Goal: Information Seeking & Learning: Check status

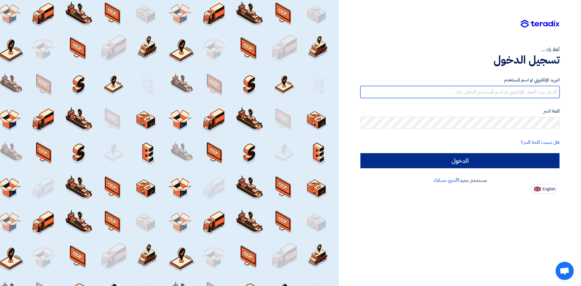
type input "[EMAIL_ADDRESS][DOMAIN_NAME]"
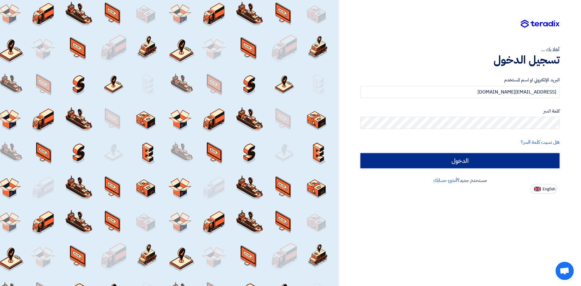
click at [461, 163] on input "الدخول" at bounding box center [459, 160] width 199 height 15
click at [460, 163] on input "الدخول" at bounding box center [459, 160] width 199 height 15
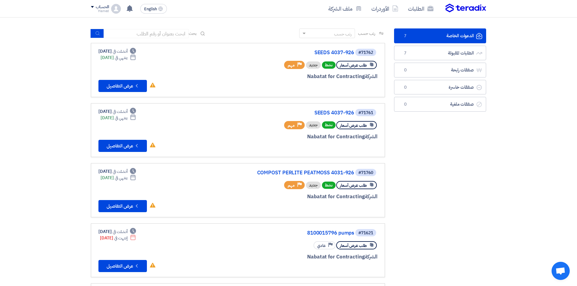
scroll to position [30, 0]
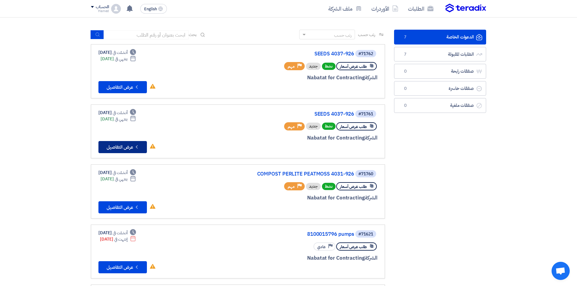
click at [132, 147] on button "Check details عرض التفاصيل" at bounding box center [122, 147] width 48 height 12
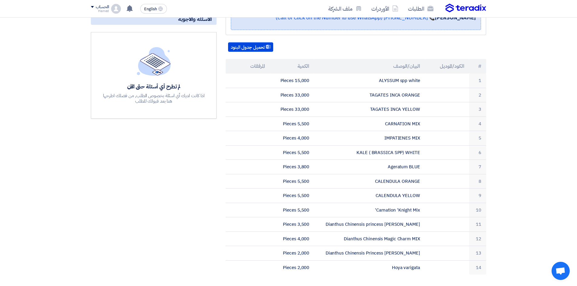
scroll to position [135, 0]
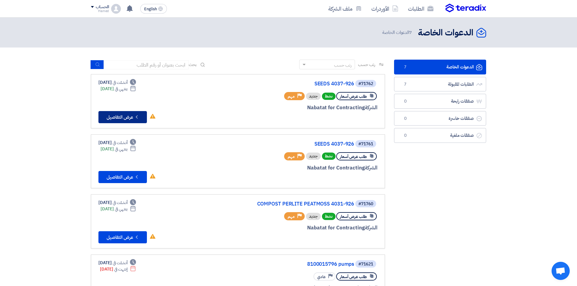
click at [128, 117] on button "Check details عرض التفاصيل" at bounding box center [122, 117] width 48 height 12
click at [129, 237] on button "Check details عرض التفاصيل" at bounding box center [122, 237] width 48 height 12
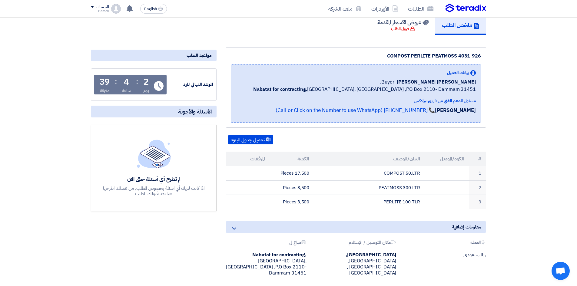
scroll to position [43, 0]
